Goal: Information Seeking & Learning: Learn about a topic

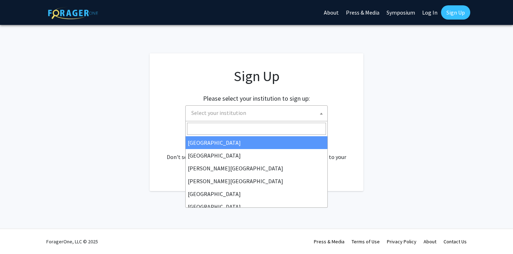
click at [270, 112] on span "Select your institution" at bounding box center [258, 113] width 139 height 15
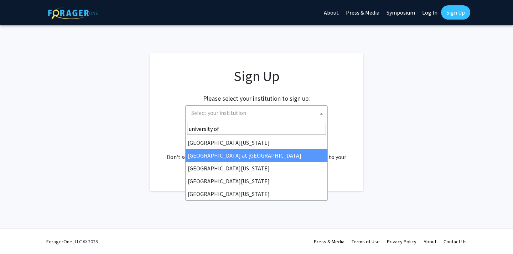
type input "university of"
select select "18"
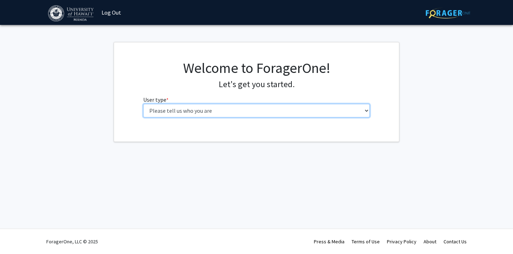
click at [223, 110] on select "Please tell us who you are Undergraduate Student Master's Student Doctoral Cand…" at bounding box center [256, 111] width 227 height 14
select select "1: undergrad"
click at [143, 104] on select "Please tell us who you are Undergraduate Student Master's Student Doctoral Cand…" at bounding box center [256, 111] width 227 height 14
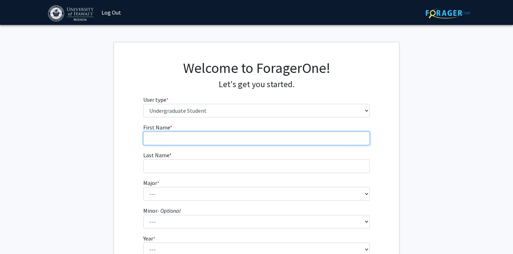
click at [208, 140] on input "First Name * required" at bounding box center [256, 139] width 227 height 14
type input "Mau"
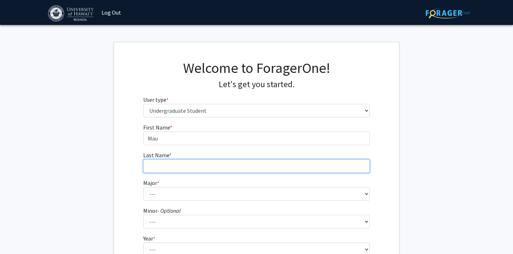
click at [200, 165] on input "Last Name * required" at bounding box center [256, 167] width 227 height 14
type input "Tsujimura"
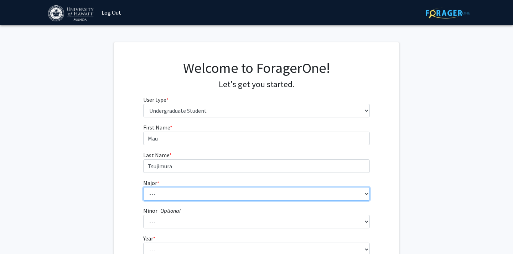
click at [186, 194] on select "--- Accounting American Studies Animal Sciences Anthropology Art Art History As…" at bounding box center [256, 194] width 227 height 14
select select "22: 1404"
click at [143, 187] on select "--- Accounting American Studies Animal Sciences Anthropology Art Art History As…" at bounding box center [256, 194] width 227 height 14
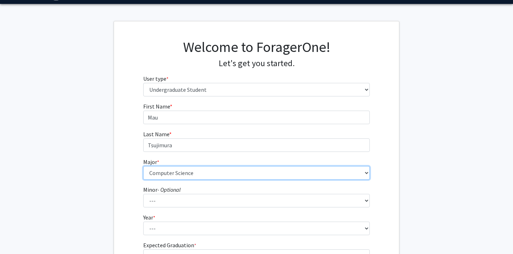
scroll to position [50, 0]
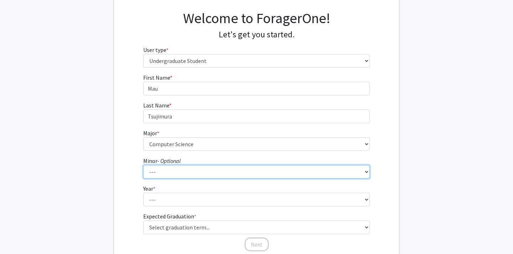
click at [176, 176] on select "--- American Studies Anthropology Art Art History Asian Studies Astronomy Astro…" at bounding box center [256, 172] width 227 height 14
click at [143, 165] on select "--- American Studies Anthropology Art Art History Asian Studies Astronomy Astro…" at bounding box center [256, 172] width 227 height 14
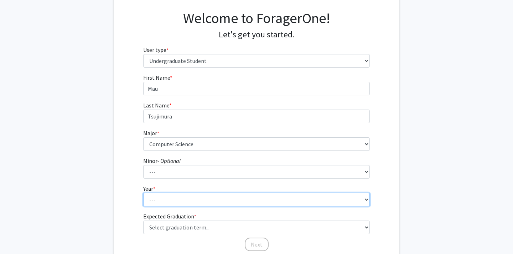
click at [175, 203] on select "--- First-year Sophomore Junior Senior Postbaccalaureate Certificate" at bounding box center [256, 200] width 227 height 14
select select "2: sophomore"
click at [143, 193] on select "--- First-year Sophomore Junior Senior Postbaccalaureate Certificate" at bounding box center [256, 200] width 227 height 14
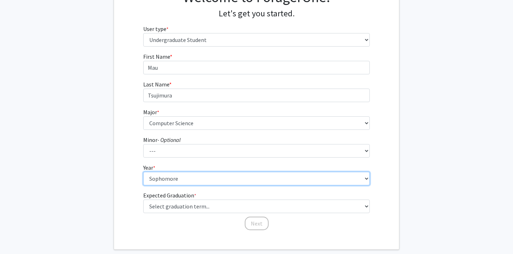
scroll to position [73, 0]
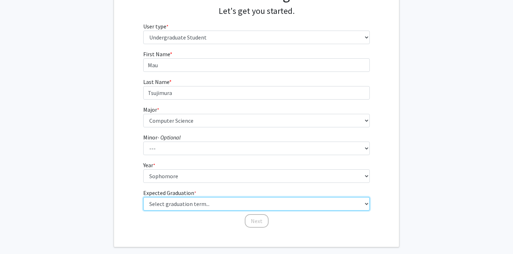
click at [174, 204] on select "Select graduation term... Spring 2025 Summer 2025 Fall 2025 Winter 2025 Spring …" at bounding box center [256, 204] width 227 height 14
select select "15: fall_2028"
click at [143, 197] on select "Select graduation term... Spring 2025 Summer 2025 Fall 2025 Winter 2025 Spring …" at bounding box center [256, 204] width 227 height 14
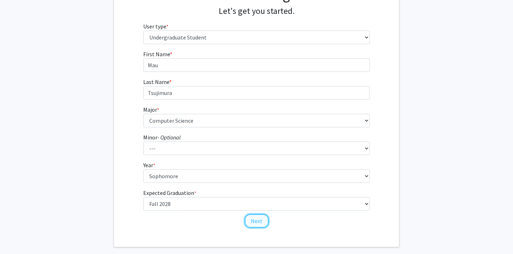
click at [259, 222] on button "Next" at bounding box center [257, 222] width 24 height 14
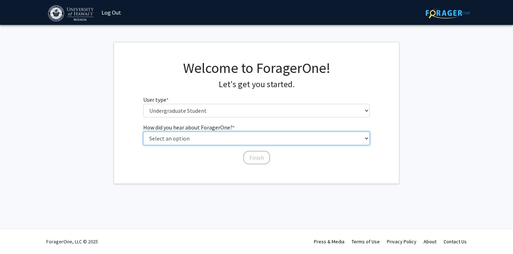
click at [224, 138] on select "Select an option Peer/student recommendation Faculty/staff recommendation Unive…" at bounding box center [256, 139] width 227 height 14
select select "1: peer_recommendation"
click at [143, 132] on select "Select an option Peer/student recommendation Faculty/staff recommendation Unive…" at bounding box center [256, 139] width 227 height 14
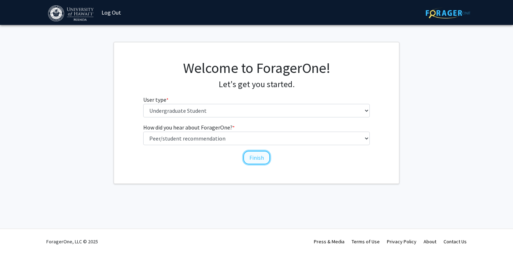
click at [255, 159] on button "Finish" at bounding box center [256, 158] width 27 height 14
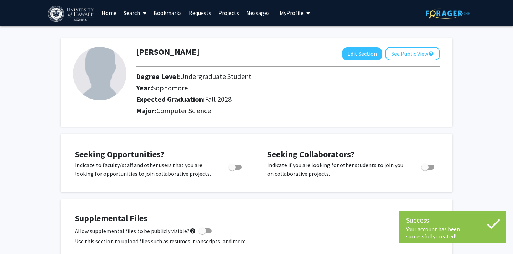
click at [242, 167] on div "Toggle" at bounding box center [236, 166] width 20 height 11
click at [239, 167] on span "Toggle" at bounding box center [235, 167] width 13 height 5
click at [232, 170] on input "Are you actively seeking opportunities?" at bounding box center [232, 170] width 0 height 0
checkbox input "true"
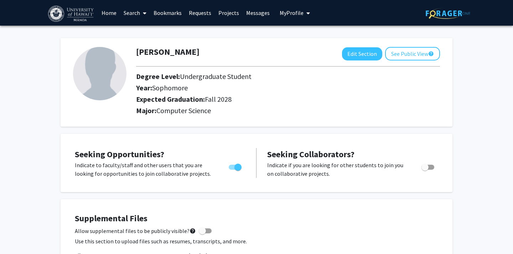
click at [139, 12] on link "Search" at bounding box center [135, 12] width 30 height 25
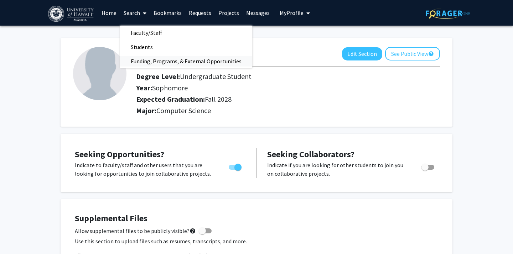
click at [153, 58] on span "Funding, Programs, & External Opportunities" at bounding box center [186, 61] width 132 height 14
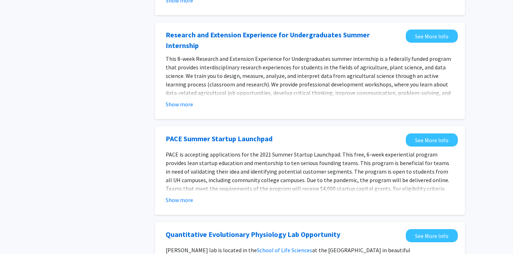
scroll to position [345, 0]
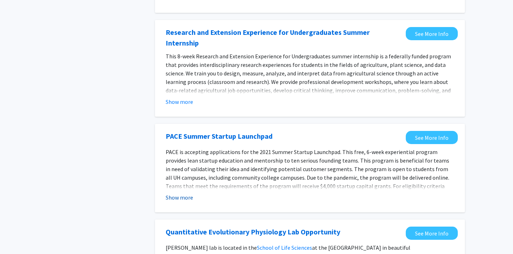
click at [179, 194] on button "Show more" at bounding box center [179, 198] width 27 height 9
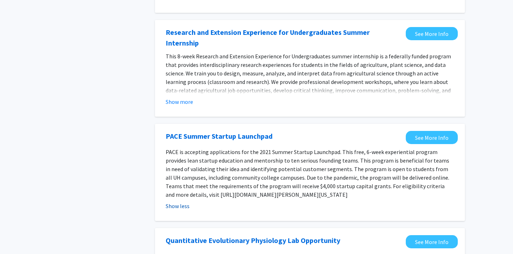
scroll to position [356, 0]
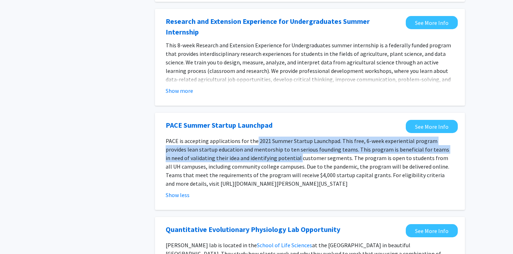
drag, startPoint x: 254, startPoint y: 127, endPoint x: 274, endPoint y: 145, distance: 27.0
click at [274, 145] on p "PACE is accepting applications for the 2021 Summer Startup Launchpad. This free…" at bounding box center [310, 162] width 289 height 51
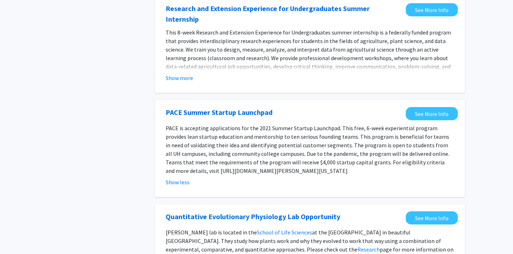
click at [286, 139] on p "PACE is accepting applications for the 2021 Summer Startup Launchpad. This free…" at bounding box center [310, 149] width 289 height 51
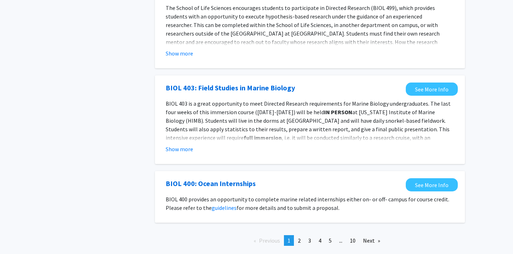
scroll to position [772, 0]
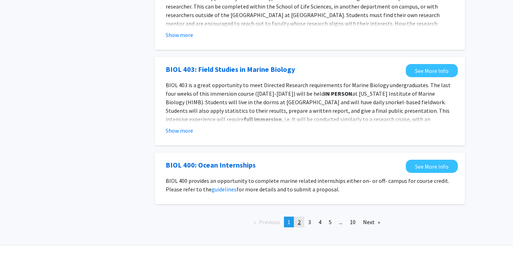
click at [297, 217] on link "page 2" at bounding box center [299, 222] width 10 height 11
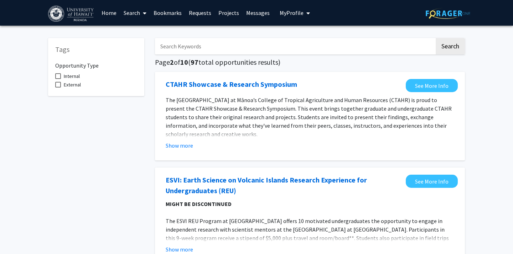
click at [236, 53] on input "Search Keywords" at bounding box center [295, 46] width 280 height 16
click at [436, 38] on button "Search" at bounding box center [450, 46] width 29 height 16
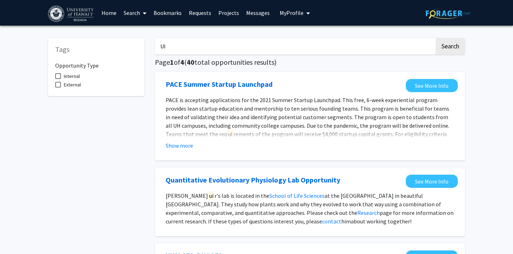
click at [184, 49] on input "UI" at bounding box center [295, 46] width 280 height 16
click at [163, 42] on input "UI" at bounding box center [295, 46] width 280 height 16
click at [436, 38] on button "Search" at bounding box center [450, 46] width 29 height 16
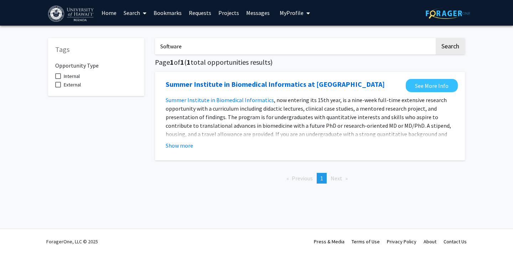
click at [180, 46] on input "Software" at bounding box center [295, 46] width 280 height 16
click at [436, 38] on button "Search" at bounding box center [450, 46] width 29 height 16
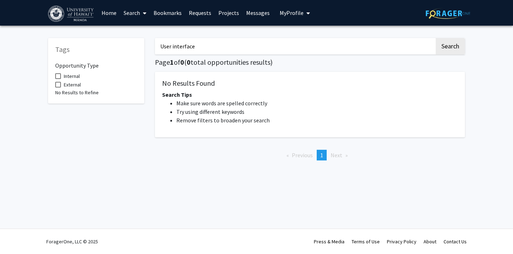
click at [182, 49] on input "User interface" at bounding box center [295, 46] width 280 height 16
type input "User experience"
click at [436, 38] on button "Search" at bounding box center [450, 46] width 29 height 16
drag, startPoint x: 204, startPoint y: 47, endPoint x: 135, endPoint y: 47, distance: 68.8
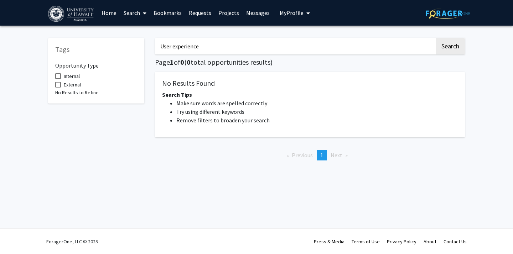
click at [135, 47] on div "Tags Opportunity Type Internal External No Results to Refine User experience Se…" at bounding box center [257, 98] width 428 height 135
click at [436, 38] on button "Search" at bounding box center [450, 46] width 29 height 16
click at [445, 46] on button "Search" at bounding box center [450, 46] width 29 height 16
click at [174, 46] on input "start up" at bounding box center [295, 46] width 280 height 16
click at [454, 45] on button "Search" at bounding box center [450, 46] width 29 height 16
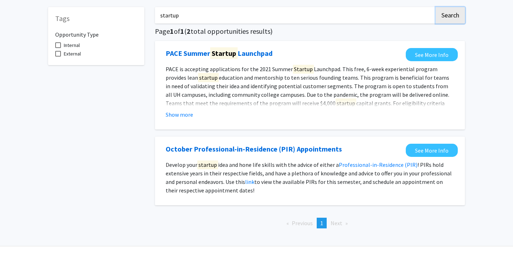
scroll to position [32, 0]
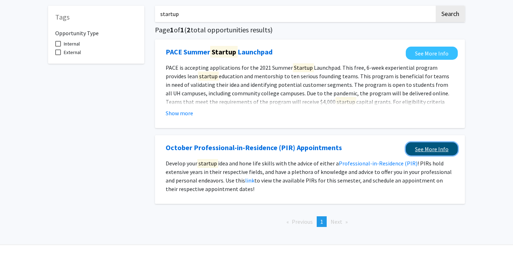
click at [434, 154] on link "See More Info" at bounding box center [432, 149] width 52 height 13
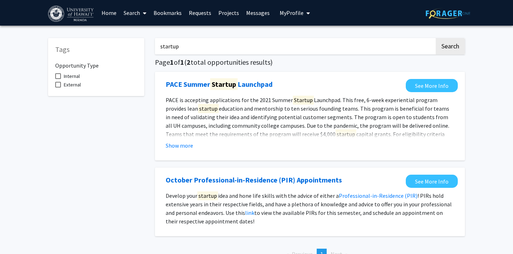
click at [420, 43] on input "startup" at bounding box center [295, 46] width 280 height 16
click at [167, 48] on input "startup" at bounding box center [295, 46] width 280 height 16
click at [436, 38] on button "Search" at bounding box center [450, 46] width 29 height 16
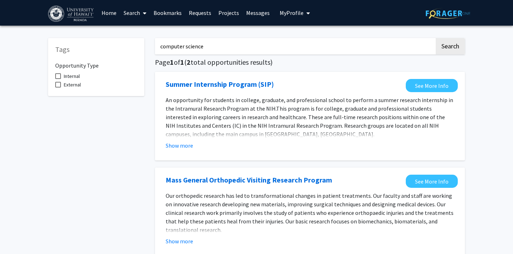
type input "computer science"
click at [436, 38] on button "Search" at bounding box center [450, 46] width 29 height 16
click at [188, 146] on button "Show more" at bounding box center [179, 146] width 27 height 9
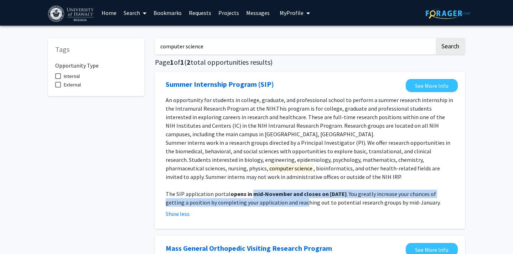
drag, startPoint x: 250, startPoint y: 192, endPoint x: 298, endPoint y: 198, distance: 48.5
click at [302, 199] on p "The SIP application portal opens in mid-November and closes on March 1, 2024 . …" at bounding box center [310, 198] width 289 height 17
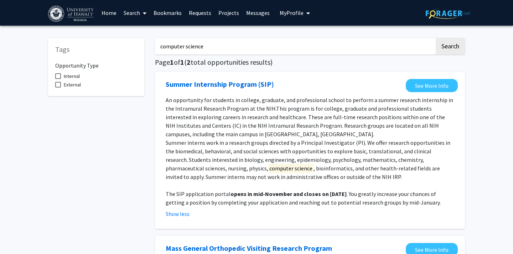
click at [260, 136] on p "An opportunity for students in college, graduate, and professional school to pe…" at bounding box center [310, 117] width 289 height 43
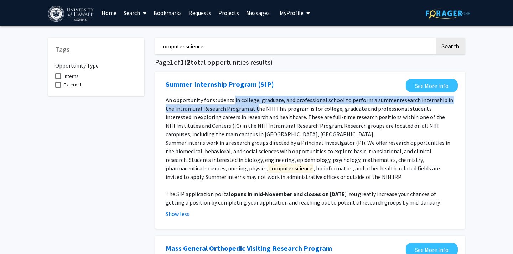
drag, startPoint x: 233, startPoint y: 101, endPoint x: 244, endPoint y: 110, distance: 14.7
click at [244, 110] on span "An opportunity for students in college, graduate, and professional school to pe…" at bounding box center [310, 105] width 288 height 16
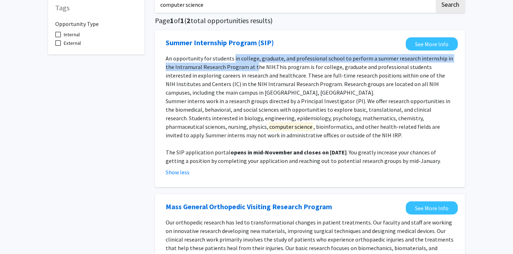
scroll to position [41, 0]
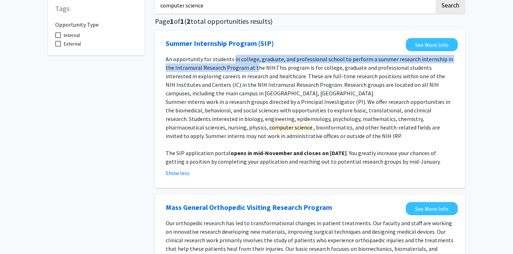
click at [244, 70] on span "An opportunity for students in college, graduate, and professional school to pe…" at bounding box center [310, 64] width 288 height 16
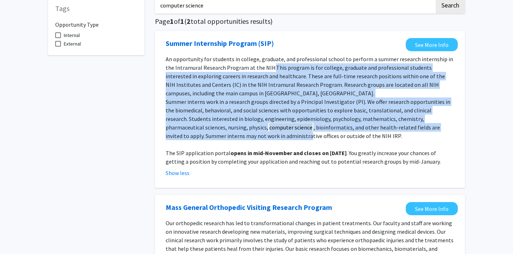
drag, startPoint x: 263, startPoint y: 69, endPoint x: 270, endPoint y: 135, distance: 66.3
click at [270, 135] on div "An opportunity for students in college, graduate, and professional school to pe…" at bounding box center [310, 110] width 289 height 111
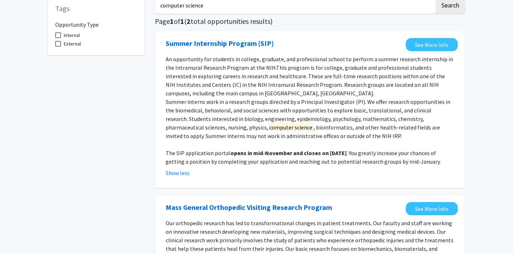
click at [270, 152] on strong "opens in mid-November and closes on March 1, 2024" at bounding box center [289, 153] width 116 height 7
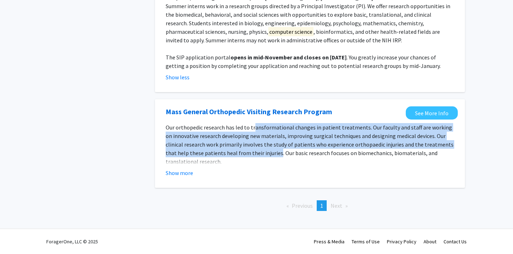
drag, startPoint x: 252, startPoint y: 127, endPoint x: 255, endPoint y: 154, distance: 27.9
click at [255, 152] on p "Our orthopedic research has led to transformational changes in patient treatmen…" at bounding box center [310, 144] width 289 height 43
click at [248, 143] on p "Our orthopedic research has led to transformational changes in patient treatmen…" at bounding box center [310, 144] width 289 height 43
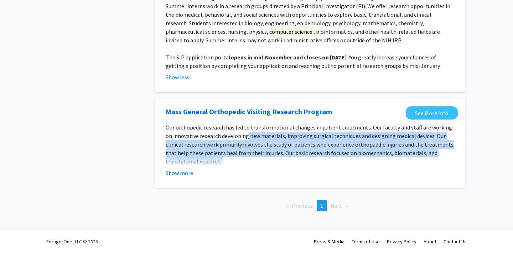
drag, startPoint x: 240, startPoint y: 139, endPoint x: 253, endPoint y: 166, distance: 29.7
click at [255, 166] on fg-read-more "Our orthopedic research has led to transformational changes in patient treatmen…" at bounding box center [310, 150] width 289 height 54
click at [253, 166] on p at bounding box center [310, 170] width 289 height 9
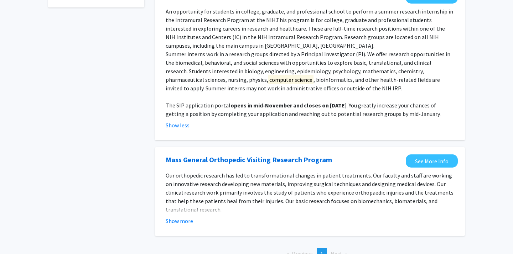
scroll to position [0, 0]
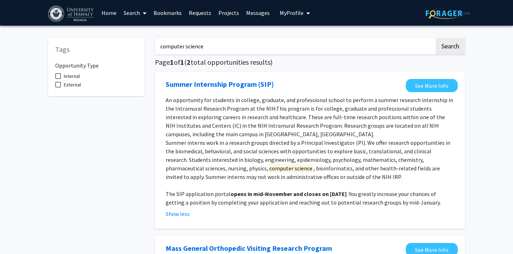
drag, startPoint x: 210, startPoint y: 51, endPoint x: 150, endPoint y: 45, distance: 59.5
click at [151, 47] on div "computer science Search Page 1 of 1 ( 2 total opportunities results) Summer Int…" at bounding box center [310, 192] width 321 height 323
click at [445, 46] on button "Search" at bounding box center [450, 46] width 29 height 16
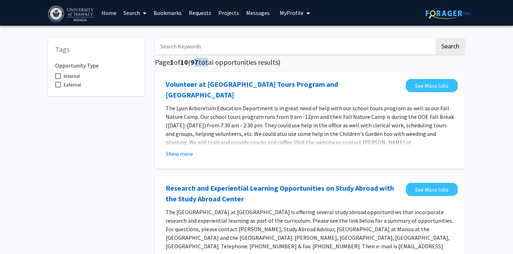
drag, startPoint x: 196, startPoint y: 63, endPoint x: 209, endPoint y: 63, distance: 12.5
click at [209, 63] on h5 "Page 1 of 10 ( 97 total opportunities results)" at bounding box center [310, 62] width 310 height 9
click at [225, 65] on h5 "Page 1 of 10 ( 97 total opportunities results)" at bounding box center [310, 62] width 310 height 9
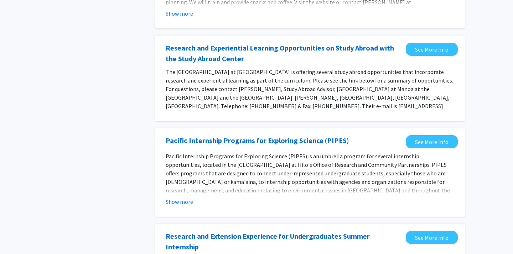
scroll to position [142, 0]
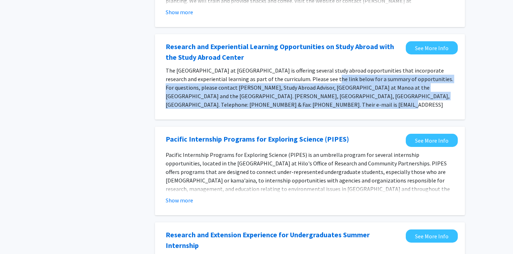
drag, startPoint x: 309, startPoint y: 69, endPoint x: 316, endPoint y: 100, distance: 31.6
click at [317, 100] on p "The University of Hawai'i at Manoa Study Abroad Center is offering several stud…" at bounding box center [310, 91] width 289 height 51
click at [318, 99] on p "The University of Hawai'i at Manoa Study Abroad Center is offering several stud…" at bounding box center [310, 91] width 289 height 51
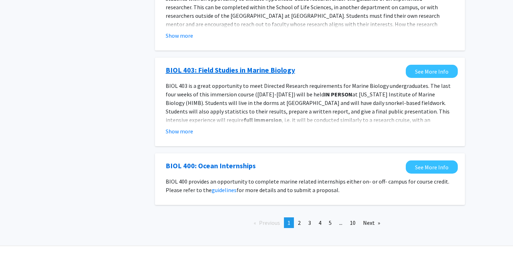
scroll to position [764, 0]
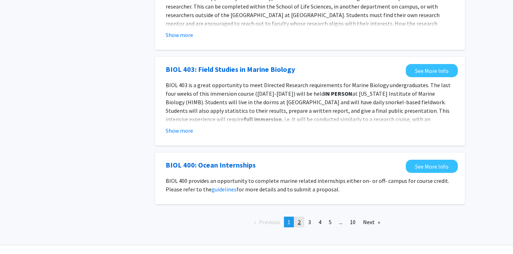
click at [300, 219] on span "2" at bounding box center [299, 222] width 3 height 7
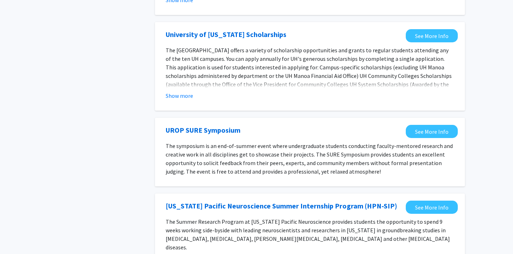
scroll to position [567, 0]
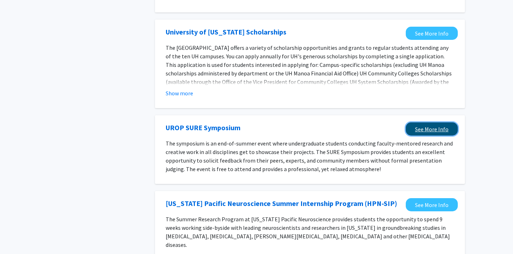
click at [422, 123] on link "See More Info" at bounding box center [432, 129] width 52 height 13
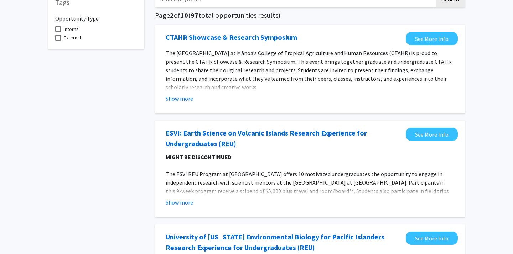
scroll to position [0, 0]
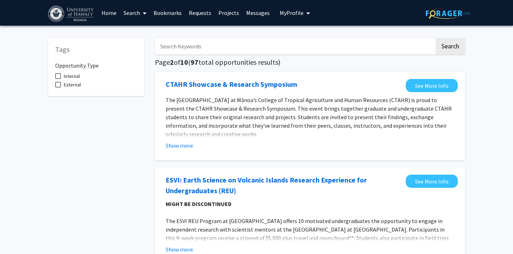
click at [139, 12] on link "Search" at bounding box center [135, 12] width 30 height 25
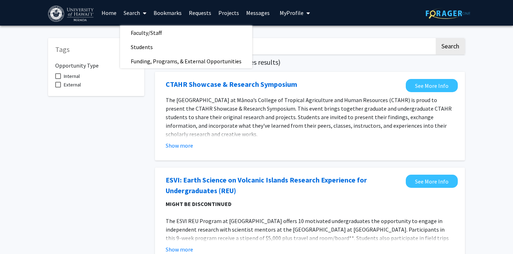
click at [168, 13] on link "Bookmarks" at bounding box center [167, 12] width 35 height 25
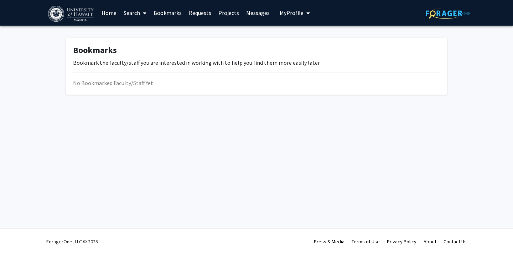
click at [206, 11] on link "Requests" at bounding box center [200, 12] width 30 height 25
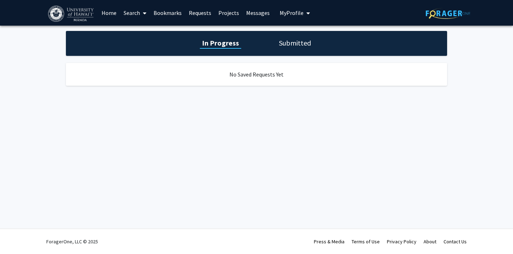
click at [227, 12] on link "Projects" at bounding box center [229, 12] width 28 height 25
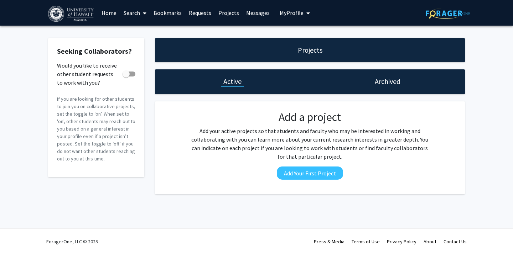
click at [254, 12] on link "Messages" at bounding box center [258, 12] width 31 height 25
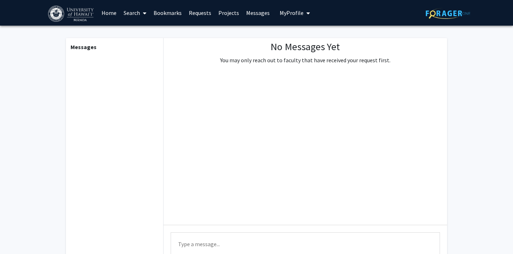
click at [223, 15] on link "Projects" at bounding box center [229, 12] width 28 height 25
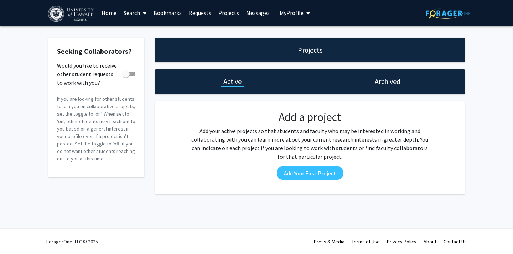
click at [109, 15] on link "Home" at bounding box center [109, 12] width 22 height 25
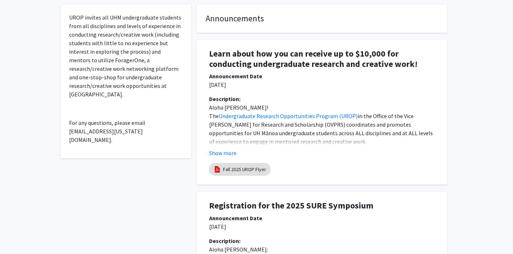
scroll to position [200, 0]
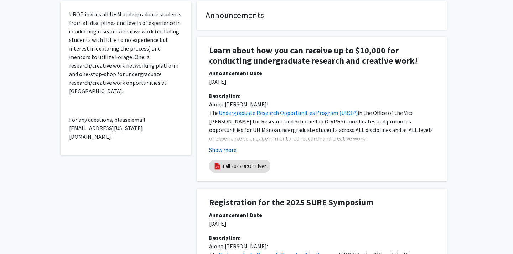
click at [228, 154] on button "Show more" at bounding box center [222, 150] width 27 height 9
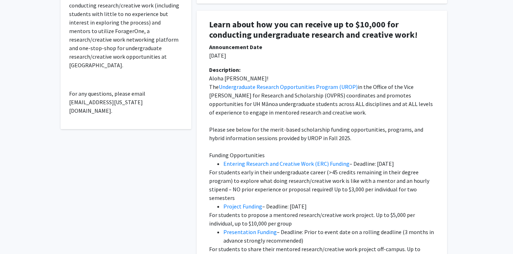
scroll to position [227, 0]
drag, startPoint x: 279, startPoint y: 128, endPoint x: 292, endPoint y: 130, distance: 12.2
click at [292, 130] on p "Please see below for the merit-based scholarship funding opportunities, program…" at bounding box center [322, 133] width 226 height 17
click at [294, 134] on p "Please see below for the merit-based scholarship funding opportunities, program…" at bounding box center [322, 133] width 226 height 17
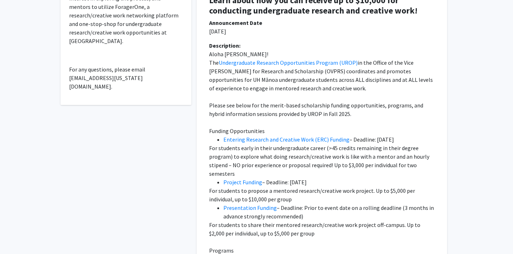
scroll to position [251, 0]
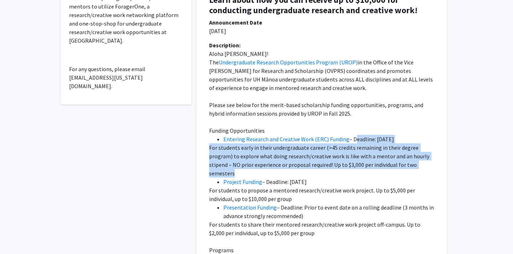
drag, startPoint x: 352, startPoint y: 141, endPoint x: 332, endPoint y: 172, distance: 36.9
click at [332, 172] on p "For students early in their undergraduate career (>45 credits remaining in thei…" at bounding box center [322, 161] width 226 height 34
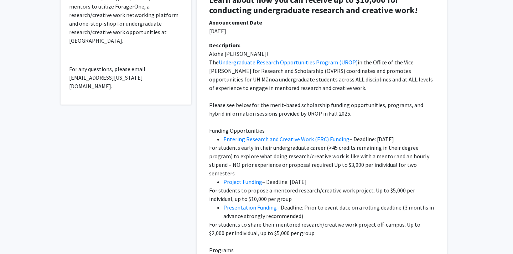
drag, startPoint x: 268, startPoint y: 183, endPoint x: 289, endPoint y: 191, distance: 22.9
drag, startPoint x: 266, startPoint y: 182, endPoint x: 285, endPoint y: 195, distance: 23.1
click at [285, 195] on p "For students to propose a mentored research/creative work project. Up to $5,000…" at bounding box center [322, 194] width 226 height 17
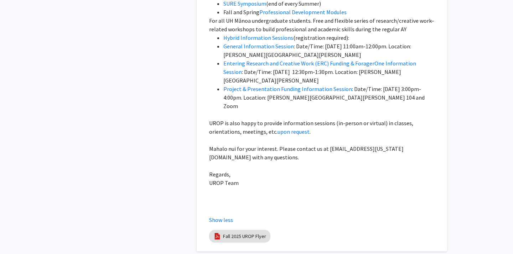
scroll to position [602, 0]
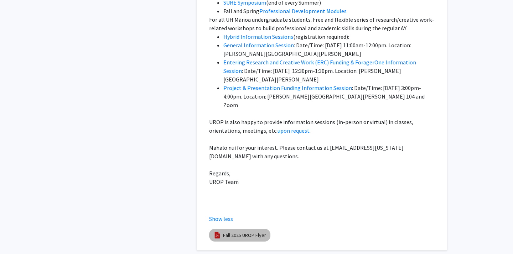
click at [249, 232] on link "Fall 2025 UROP Flyer" at bounding box center [244, 235] width 43 height 7
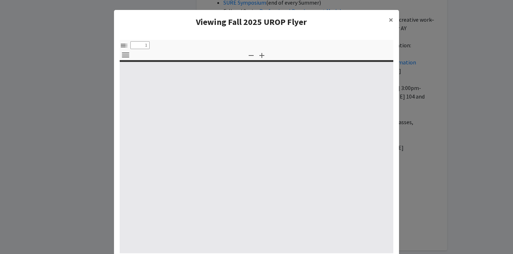
select select "custom"
type input "0"
select select "custom"
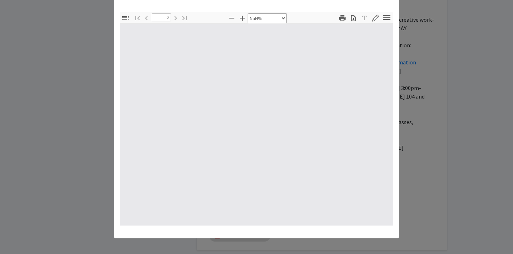
scroll to position [29, 0]
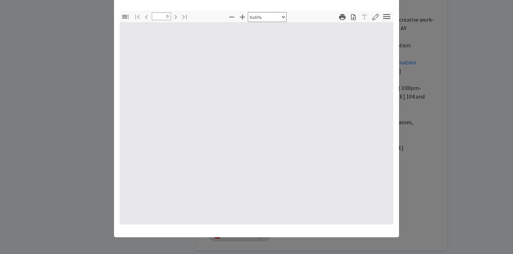
type input "1"
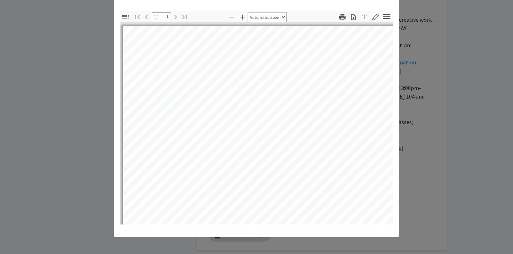
select select "auto"
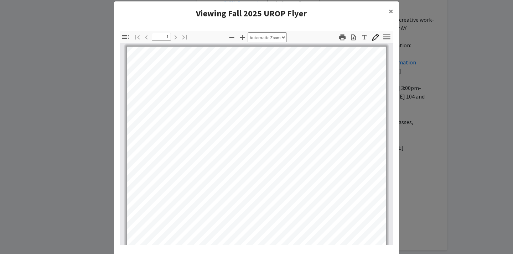
scroll to position [0, 0]
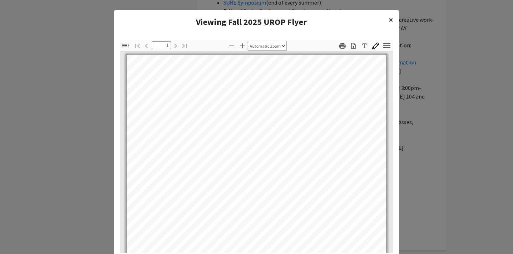
click at [392, 22] on span "×" at bounding box center [391, 19] width 5 height 11
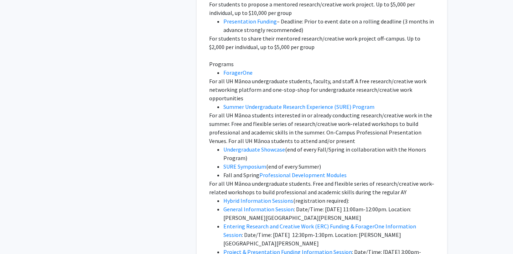
scroll to position [428, 0]
